Goal: Navigation & Orientation: Find specific page/section

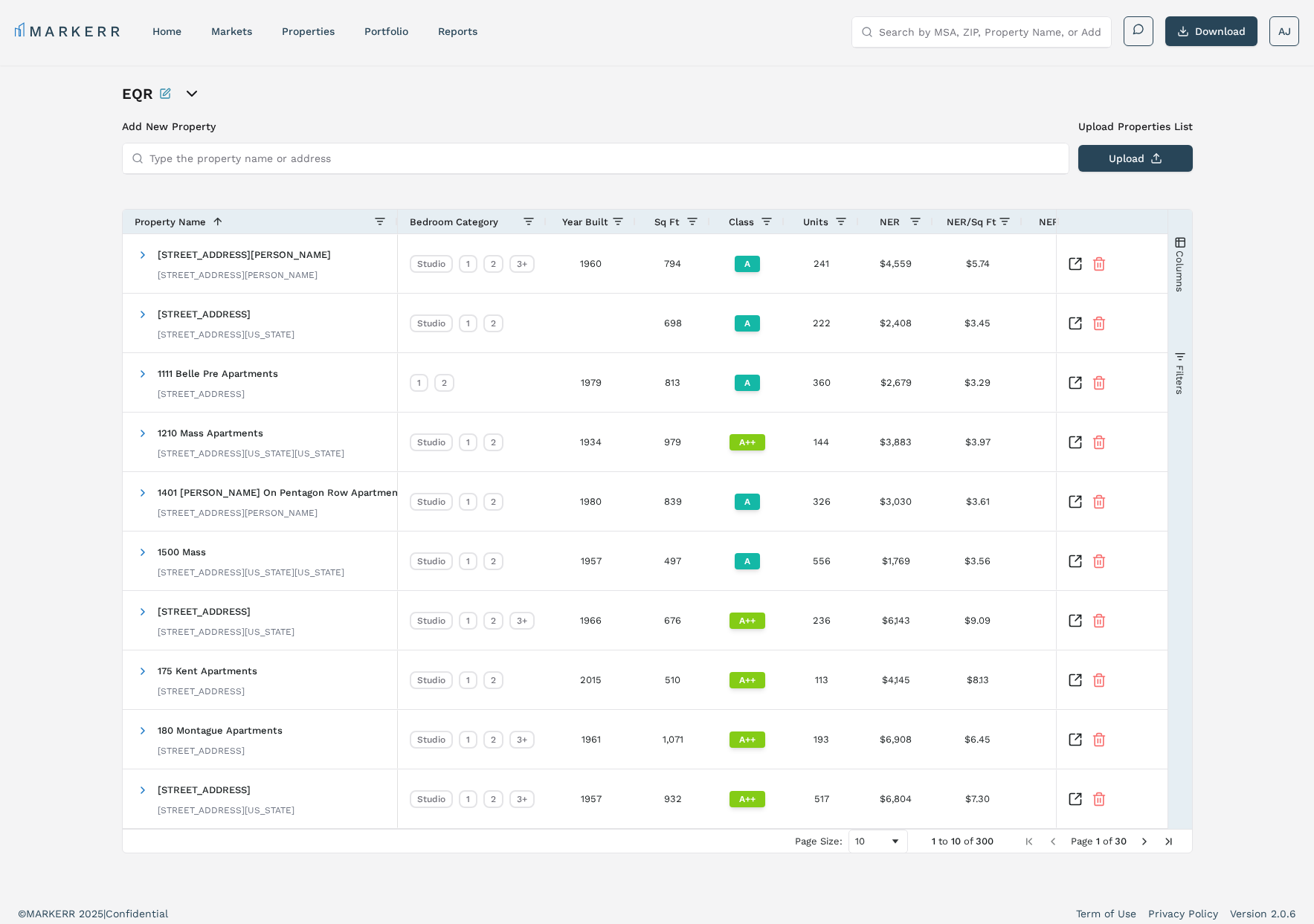
scroll to position [0, 264]
